Goal: Entertainment & Leisure: Consume media (video, audio)

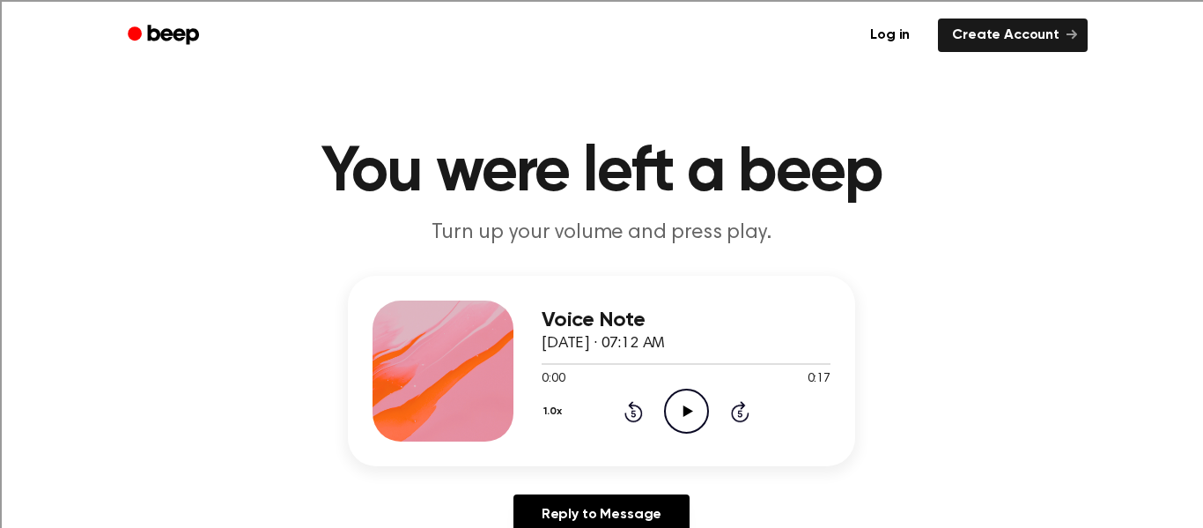
click at [691, 430] on icon "Play Audio" at bounding box center [686, 410] width 45 height 45
click at [642, 407] on div "1.0x Rewind 5 seconds Pause Audio Skip 5 seconds" at bounding box center [686, 410] width 289 height 45
click at [619, 412] on div "1.0x Rewind 5 seconds Pause Audio Skip 5 seconds" at bounding box center [686, 410] width 289 height 45
click at [631, 410] on icon at bounding box center [633, 413] width 4 height 7
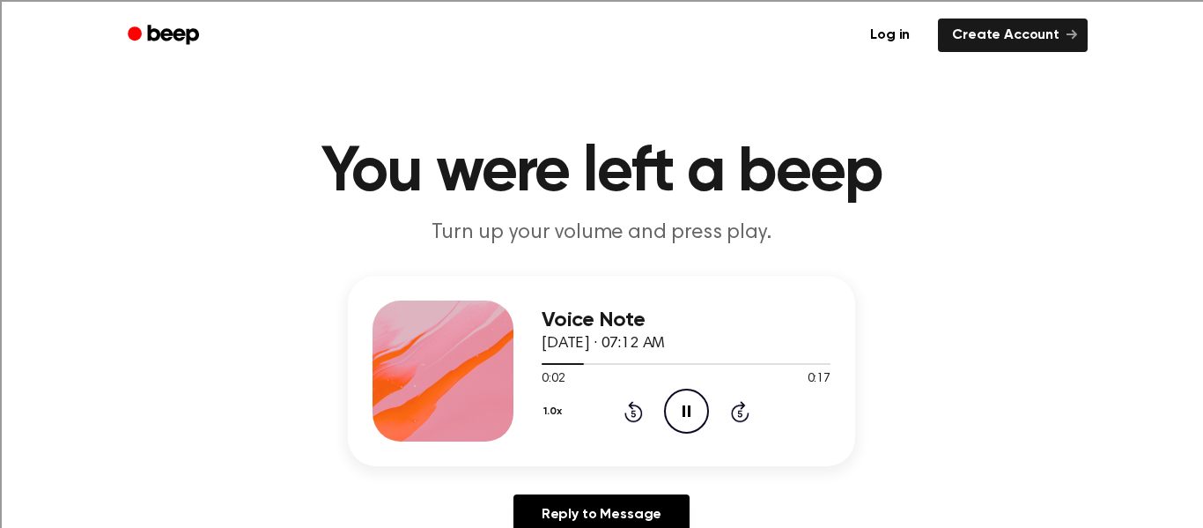
click at [629, 410] on icon "Rewind 5 seconds" at bounding box center [633, 411] width 19 height 23
click at [683, 404] on icon "Play Audio" at bounding box center [686, 410] width 45 height 45
click at [686, 395] on icon "Play Audio" at bounding box center [686, 410] width 45 height 45
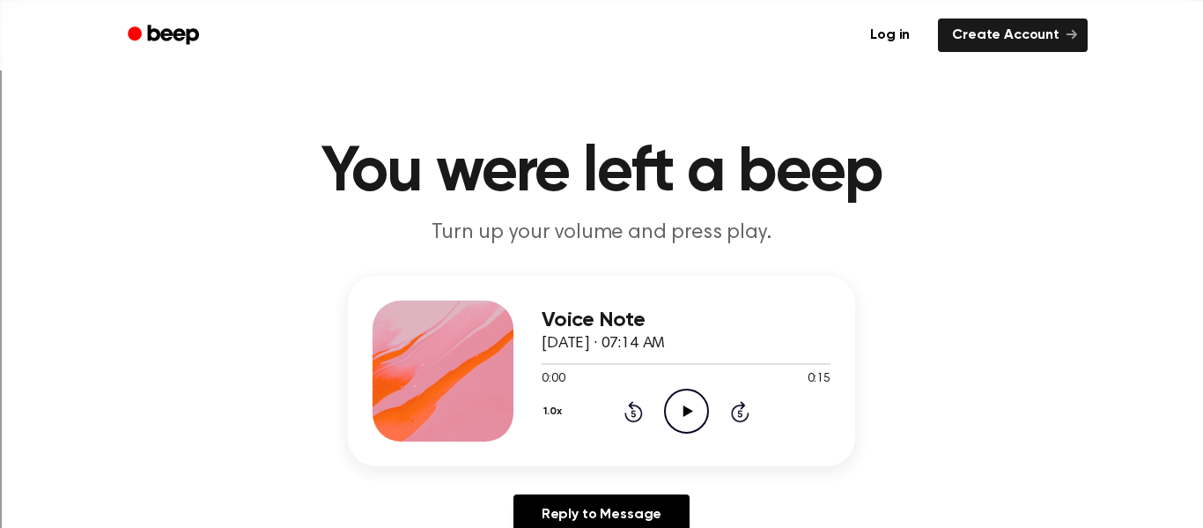
scroll to position [892, 0]
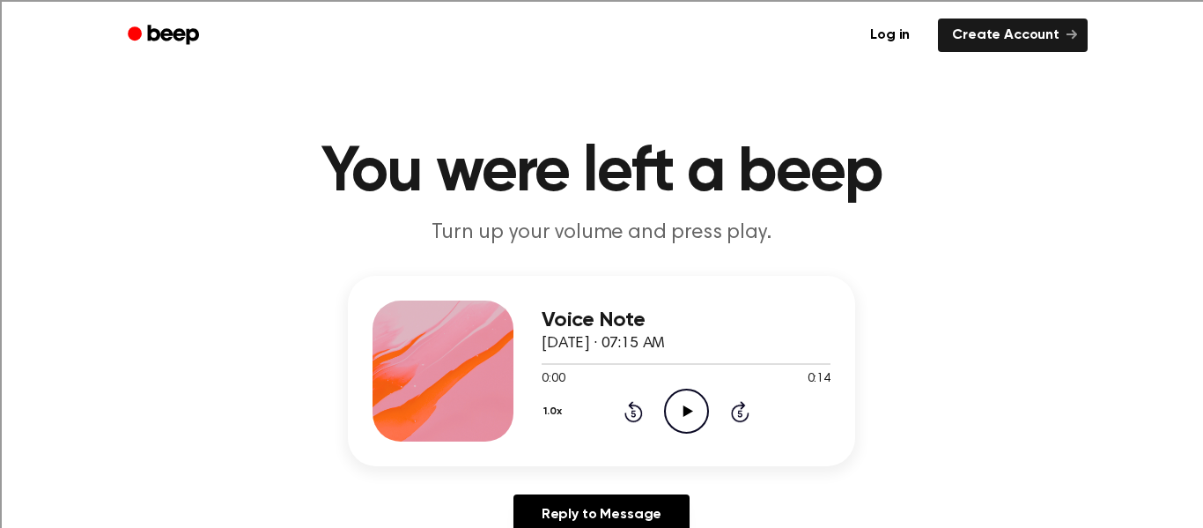
click at [685, 390] on circle at bounding box center [686, 410] width 43 height 43
click at [693, 414] on icon "Play Audio" at bounding box center [686, 410] width 45 height 45
click at [690, 402] on icon "Play Audio" at bounding box center [686, 410] width 45 height 45
click at [699, 427] on circle at bounding box center [686, 410] width 43 height 43
click at [671, 401] on icon "Play Audio" at bounding box center [686, 410] width 45 height 45
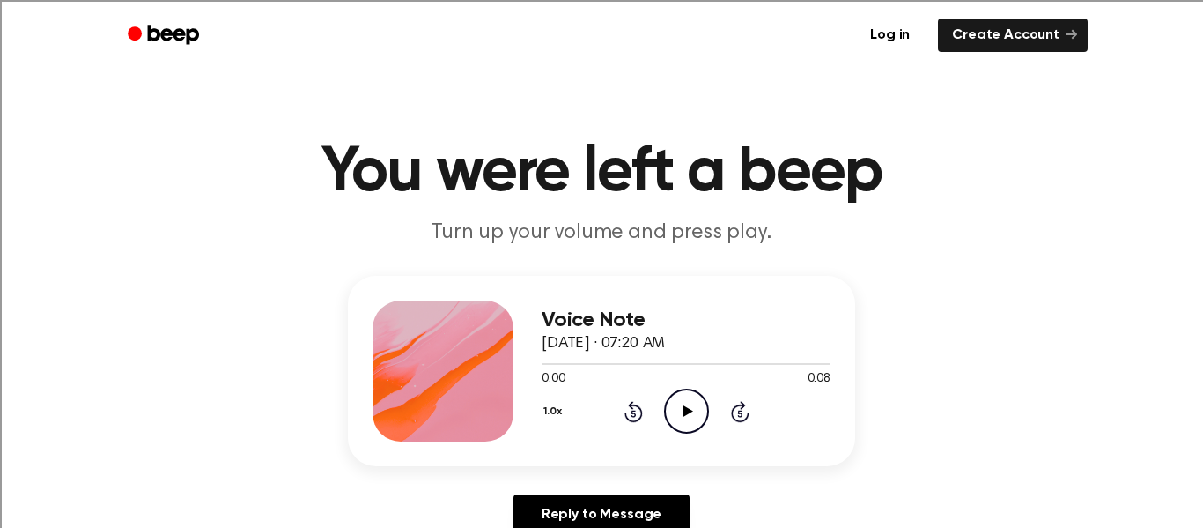
click at [693, 419] on icon "Play Audio" at bounding box center [686, 410] width 45 height 45
click at [677, 392] on icon "Play Audio" at bounding box center [686, 410] width 45 height 45
click at [594, 174] on h1 "You were left a beep" at bounding box center [602, 172] width 902 height 63
click at [730, 237] on p "Turn up your volume and press play." at bounding box center [601, 232] width 676 height 29
click at [664, 401] on icon "Play Audio" at bounding box center [686, 410] width 45 height 45
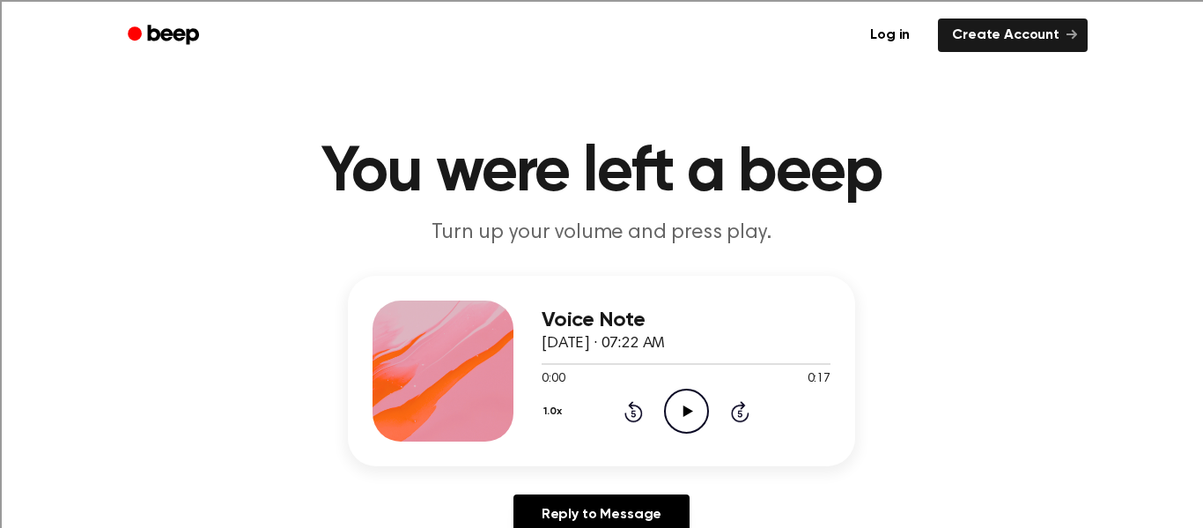
click at [671, 410] on icon "Play Audio" at bounding box center [686, 410] width 45 height 45
click at [694, 402] on icon "Play Audio" at bounding box center [686, 410] width 45 height 45
click at [690, 415] on icon "Play Audio" at bounding box center [686, 410] width 45 height 45
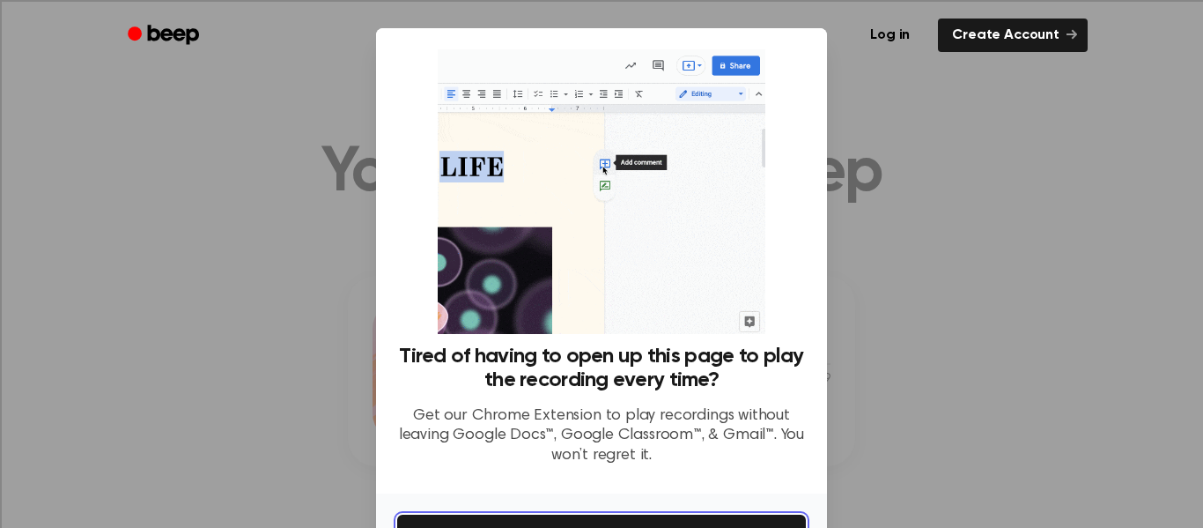
click at [739, 517] on button "Get It Now" at bounding box center [601, 533] width 409 height 39
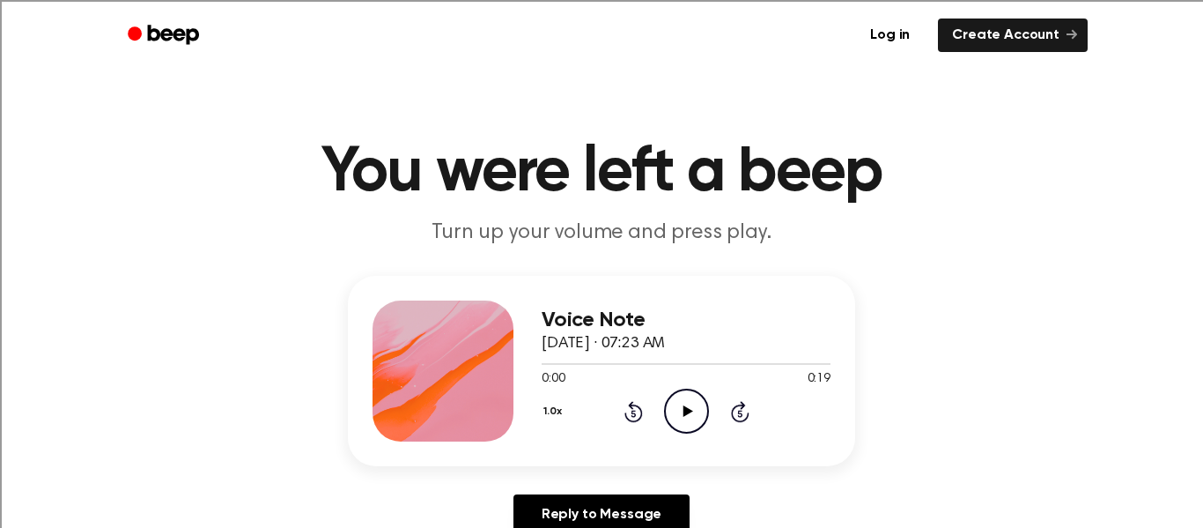
click at [699, 395] on circle at bounding box center [686, 410] width 43 height 43
click at [692, 406] on icon "Play Audio" at bounding box center [686, 410] width 45 height 45
click at [679, 423] on icon "Play Audio" at bounding box center [686, 410] width 45 height 45
click at [670, 408] on icon "Play Audio" at bounding box center [686, 410] width 45 height 45
click at [676, 329] on h3 "Voice Note" at bounding box center [686, 320] width 289 height 24
